Goal: Check status

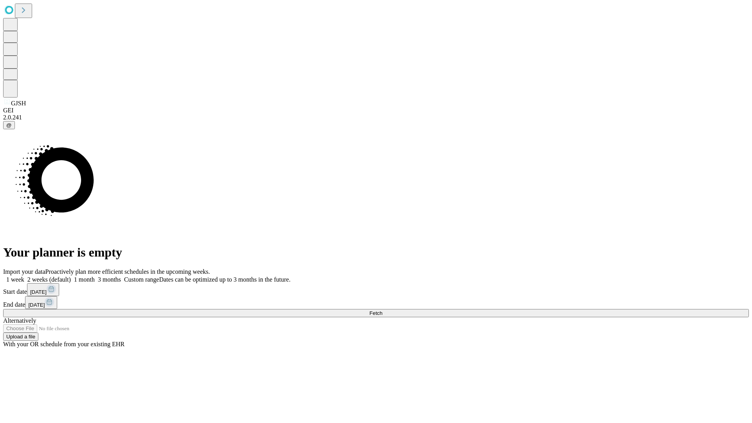
click at [382, 310] on span "Fetch" at bounding box center [375, 313] width 13 height 6
